Goal: Information Seeking & Learning: Learn about a topic

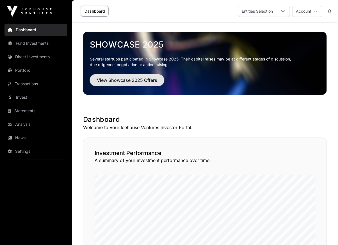
click at [113, 82] on span "View Showcase 2025 Offers" at bounding box center [127, 80] width 60 height 7
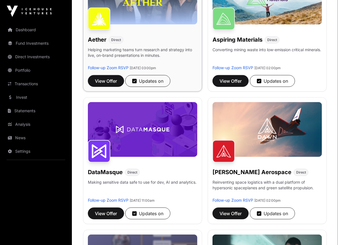
scroll to position [130, 0]
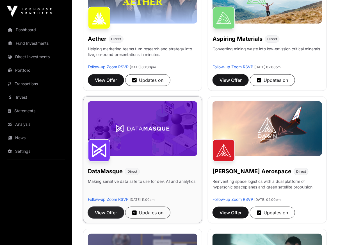
click at [106, 210] on span "View Offer" at bounding box center [106, 212] width 22 height 7
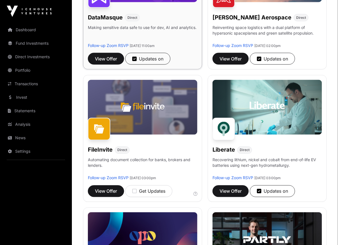
scroll to position [299, 0]
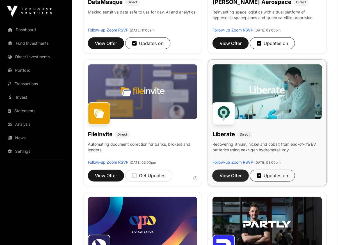
click at [232, 175] on span "View Offer" at bounding box center [231, 175] width 22 height 7
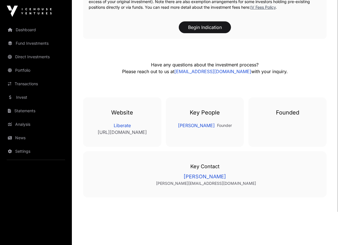
scroll to position [727, 0]
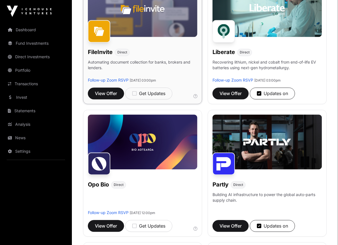
scroll to position [381, 0]
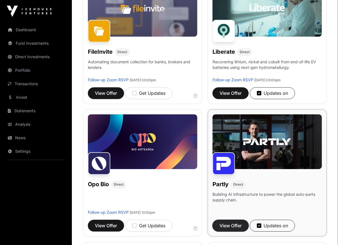
click at [230, 226] on span "View Offer" at bounding box center [231, 225] width 22 height 7
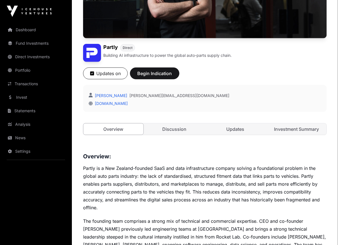
scroll to position [131, 0]
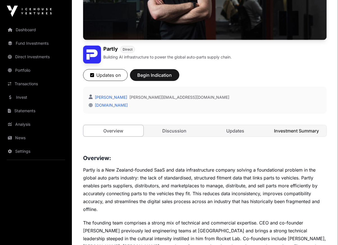
click at [303, 130] on link "Investment Summary" at bounding box center [297, 130] width 60 height 11
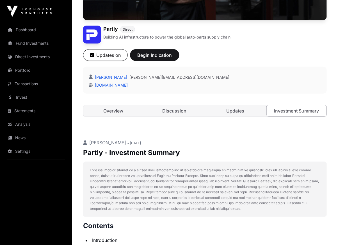
scroll to position [122, 0]
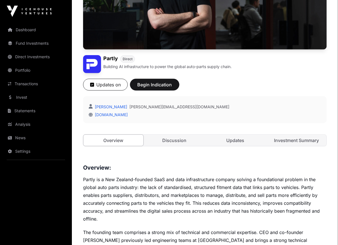
scroll to position [131, 0]
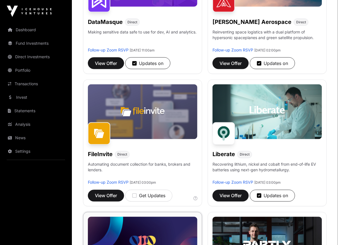
scroll to position [256, 0]
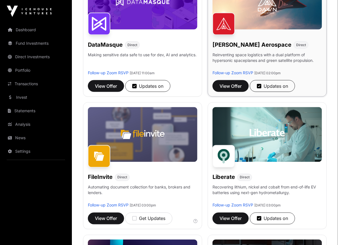
click at [272, 15] on img at bounding box center [268, 2] width 110 height 55
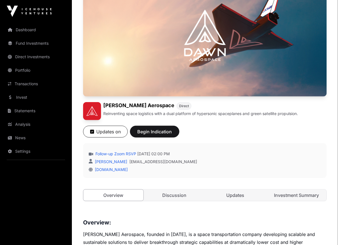
scroll to position [108, 0]
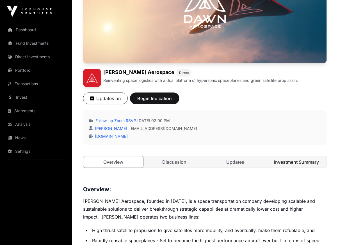
click at [285, 161] on link "Investment Summary" at bounding box center [297, 161] width 60 height 11
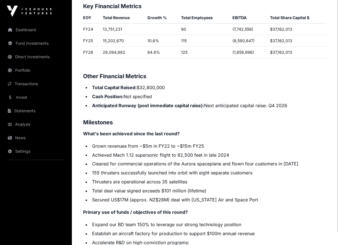
scroll to position [765, 0]
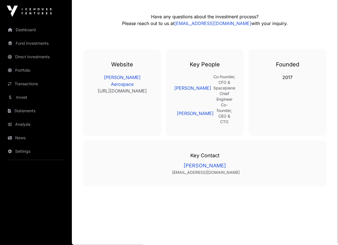
scroll to position [108, 0]
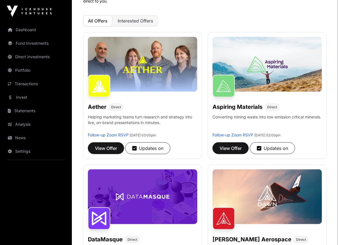
scroll to position [25, 0]
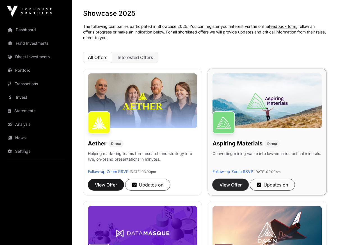
click at [226, 179] on button "View Offer" at bounding box center [231, 185] width 36 height 12
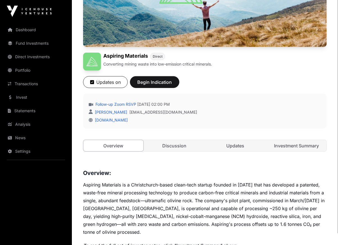
scroll to position [131, 0]
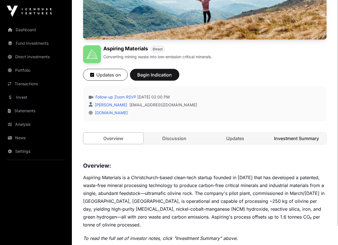
click at [291, 137] on link "Investment Summary" at bounding box center [297, 138] width 60 height 11
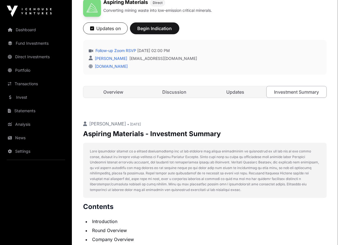
scroll to position [178, 0]
click at [132, 49] on link "Follow-up Zoom RSVP" at bounding box center [115, 51] width 42 height 6
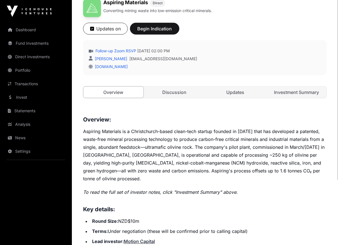
scroll to position [131, 0]
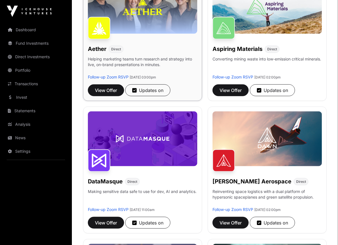
scroll to position [119, 0]
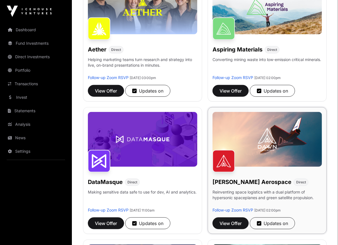
click at [262, 139] on img at bounding box center [268, 139] width 110 height 55
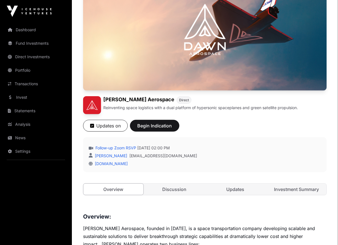
scroll to position [103, 0]
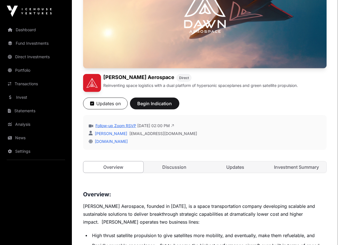
click at [135, 126] on link "Follow-up Zoom RSVP" at bounding box center [115, 126] width 42 height 6
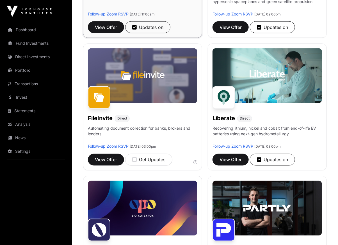
scroll to position [315, 0]
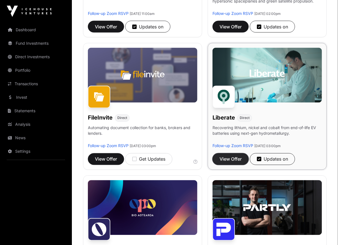
click at [240, 157] on span "View Offer" at bounding box center [231, 159] width 22 height 7
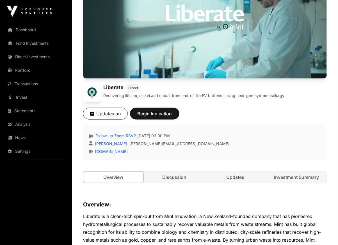
scroll to position [97, 0]
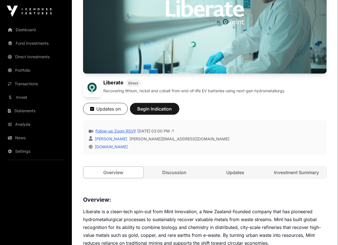
click at [127, 130] on link "Follow-up Zoom RSVP" at bounding box center [115, 131] width 42 height 6
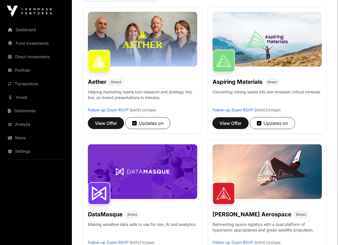
scroll to position [86, 0]
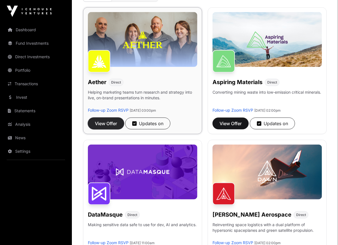
click at [108, 123] on span "View Offer" at bounding box center [106, 123] width 22 height 7
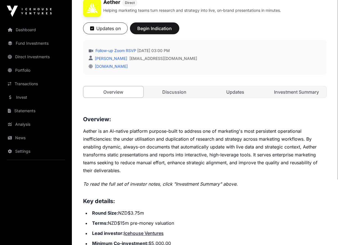
scroll to position [172, 0]
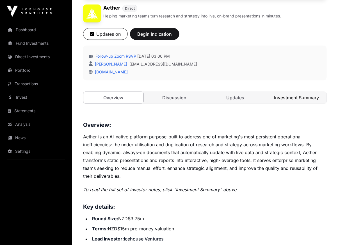
click at [299, 97] on link "Investment Summary" at bounding box center [297, 97] width 60 height 11
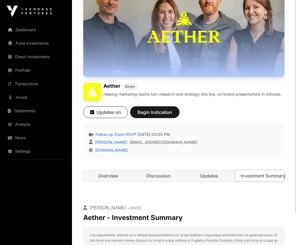
scroll to position [85, 0]
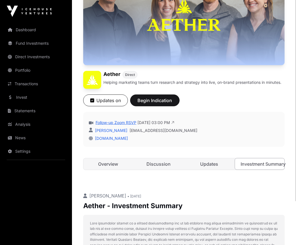
click at [128, 122] on link "Follow-up Zoom RSVP" at bounding box center [115, 123] width 42 height 6
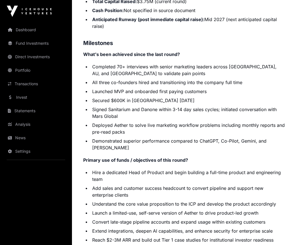
scroll to position [1026, 0]
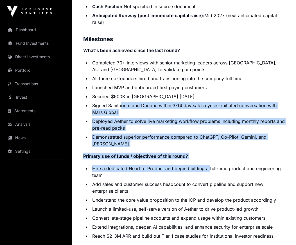
drag, startPoint x: 209, startPoint y: 159, endPoint x: 121, endPoint y: 100, distance: 105.4
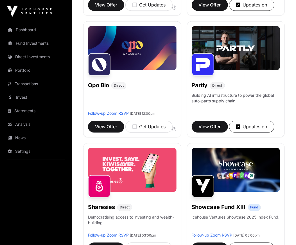
scroll to position [445, 0]
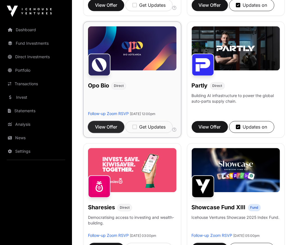
click at [102, 130] on span "View Offer" at bounding box center [106, 126] width 22 height 7
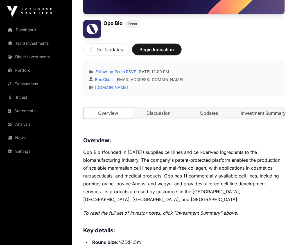
scroll to position [135, 0]
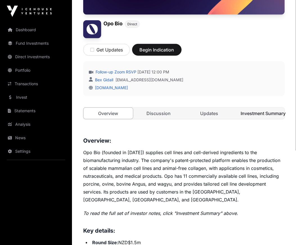
click at [253, 111] on link "Investment Summary" at bounding box center [259, 113] width 49 height 11
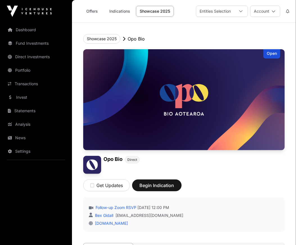
scroll to position [135, 0]
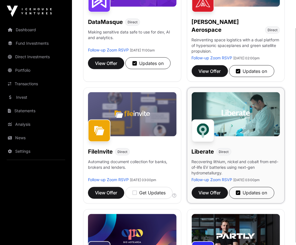
scroll to position [261, 0]
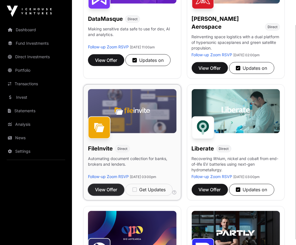
click at [101, 193] on span "View Offer" at bounding box center [106, 189] width 22 height 7
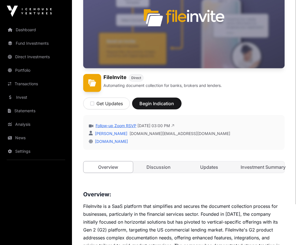
scroll to position [84, 0]
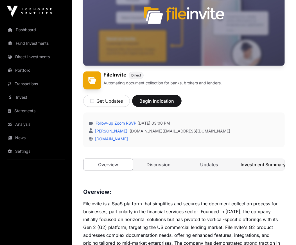
click at [259, 163] on link "Investment Summary" at bounding box center [259, 164] width 49 height 11
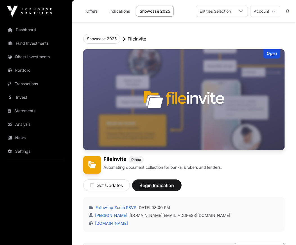
scroll to position [84, 0]
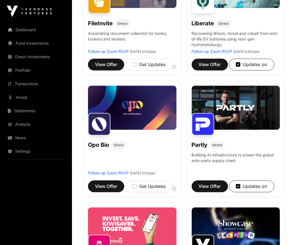
scroll to position [386, 0]
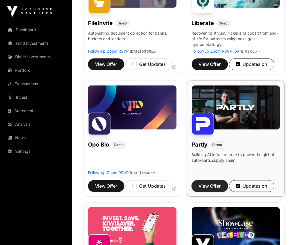
click at [210, 190] on button "View Offer" at bounding box center [210, 186] width 36 height 12
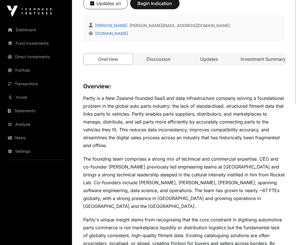
scroll to position [183, 0]
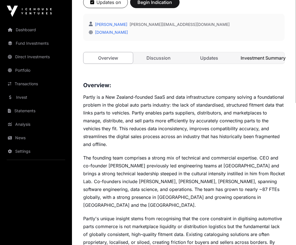
click at [248, 57] on link "Investment Summary" at bounding box center [259, 57] width 49 height 11
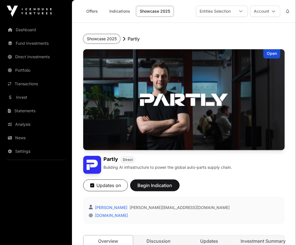
click at [92, 38] on button "Showcase 2025" at bounding box center [101, 39] width 37 height 10
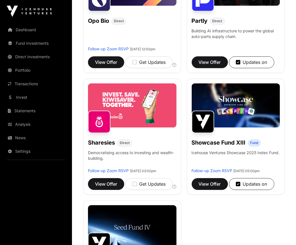
scroll to position [517, 0]
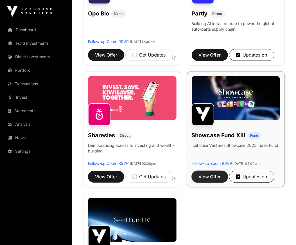
click at [209, 180] on span "View Offer" at bounding box center [210, 176] width 22 height 7
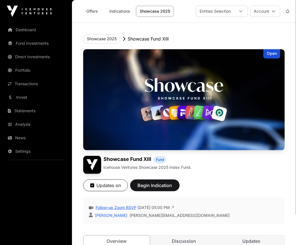
click at [132, 205] on link "Follow-up Zoom RSVP" at bounding box center [115, 208] width 42 height 6
click at [94, 36] on button "Showcase 2025" at bounding box center [101, 39] width 37 height 10
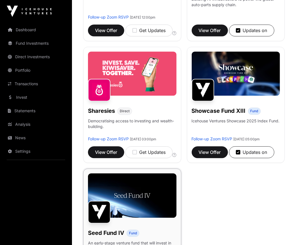
scroll to position [600, 0]
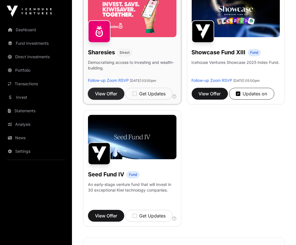
click at [107, 97] on span "View Offer" at bounding box center [106, 93] width 22 height 7
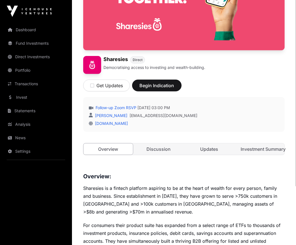
scroll to position [99, 0]
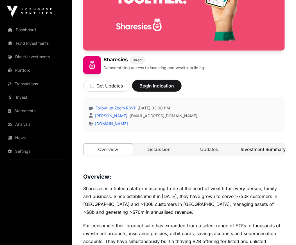
click at [258, 151] on link "Investment Summary" at bounding box center [259, 149] width 49 height 11
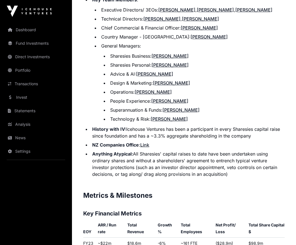
scroll to position [863, 0]
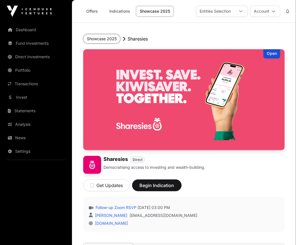
click at [99, 39] on button "Showcase 2025" at bounding box center [101, 39] width 37 height 10
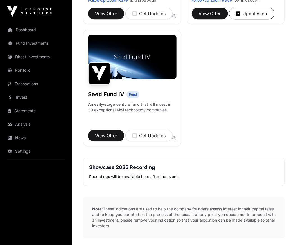
scroll to position [695, 0]
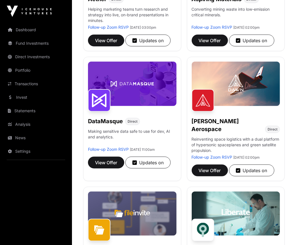
scroll to position [157, 0]
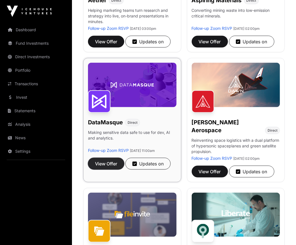
click at [104, 169] on button "View Offer" at bounding box center [106, 164] width 36 height 12
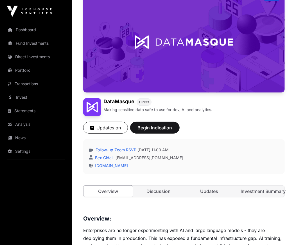
scroll to position [76, 0]
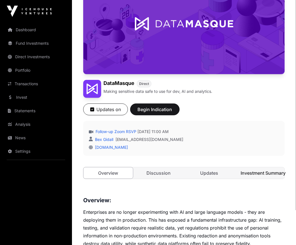
click at [266, 172] on link "Investment Summary" at bounding box center [259, 172] width 49 height 11
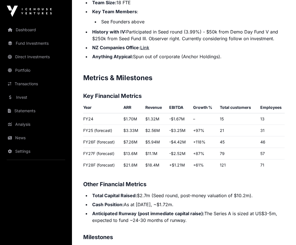
scroll to position [908, 0]
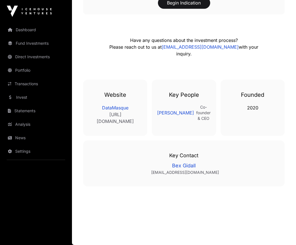
scroll to position [76, 0]
